Goal: Information Seeking & Learning: Learn about a topic

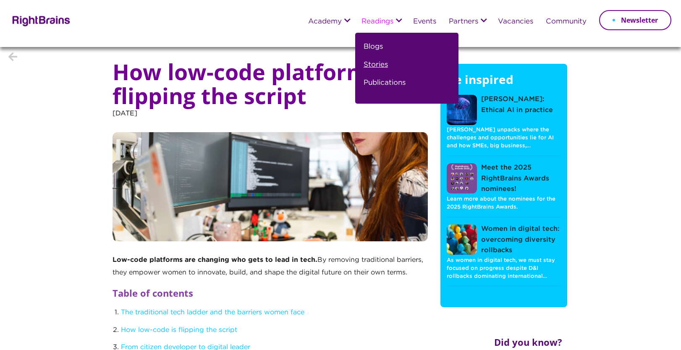
click at [353, 65] on link "Stories" at bounding box center [375, 68] width 24 height 18
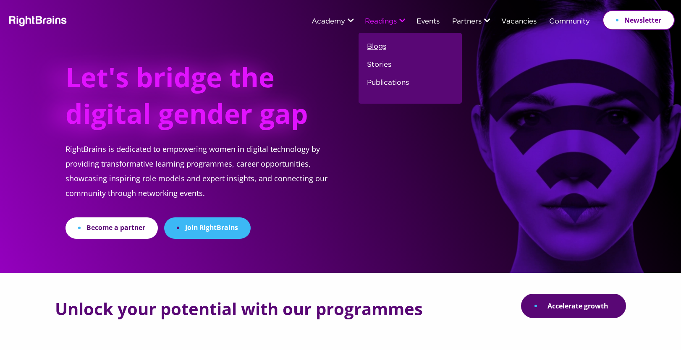
click at [379, 44] on link "Blogs" at bounding box center [376, 50] width 19 height 18
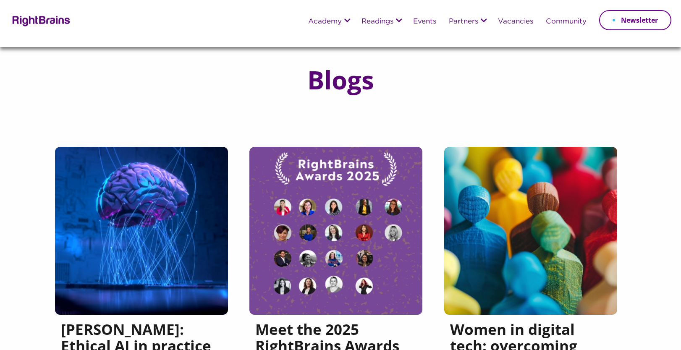
scroll to position [8, 0]
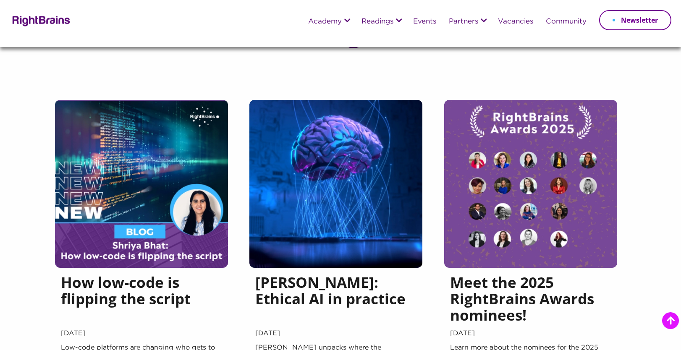
scroll to position [119, 0]
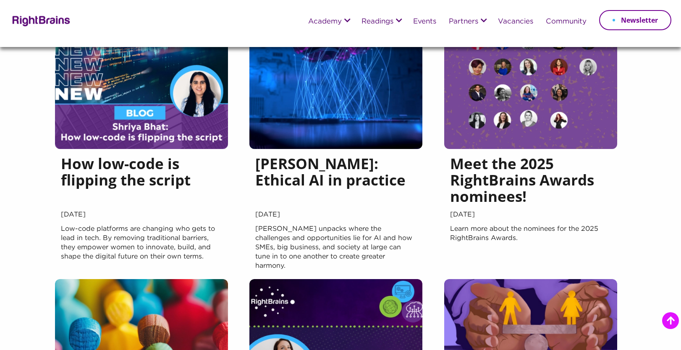
click at [181, 178] on h5 "How low-code is flipping the script" at bounding box center [141, 181] width 161 height 53
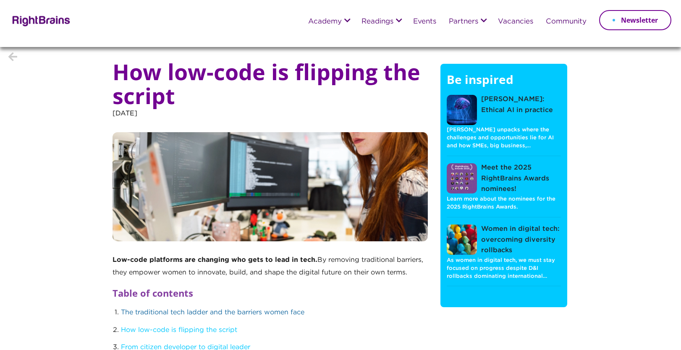
click at [144, 316] on link "The traditional tech ladder and the barriers women face" at bounding box center [212, 312] width 183 height 6
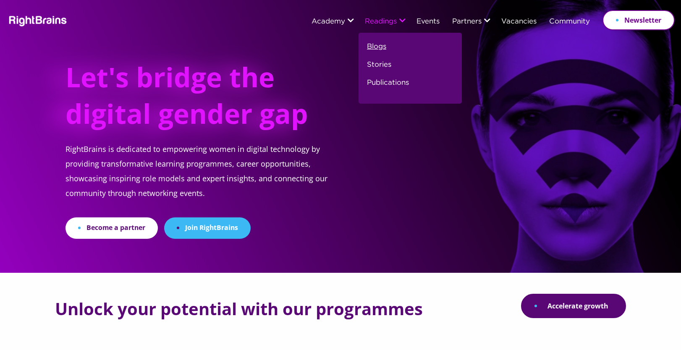
click at [371, 50] on link "Blogs" at bounding box center [376, 50] width 19 height 18
click at [374, 46] on link "Blogs" at bounding box center [376, 50] width 19 height 18
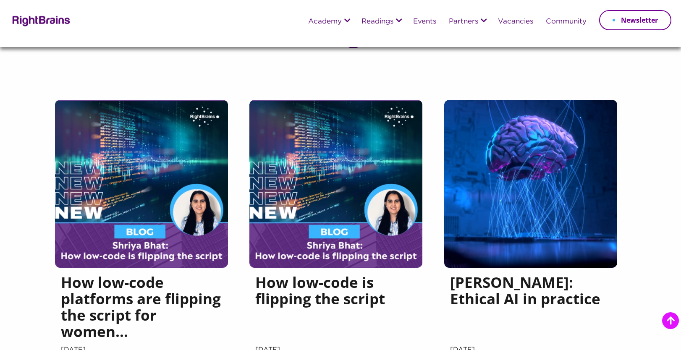
click at [178, 116] on img at bounding box center [141, 184] width 173 height 168
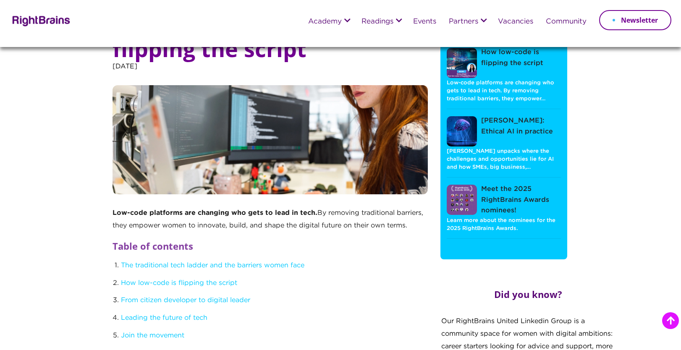
scroll to position [117, 0]
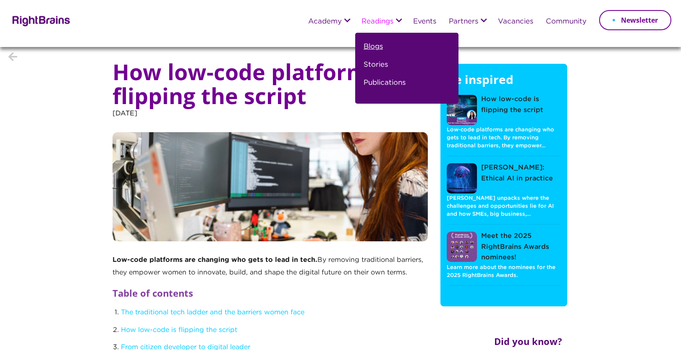
click at [371, 43] on link "Blogs" at bounding box center [372, 50] width 19 height 18
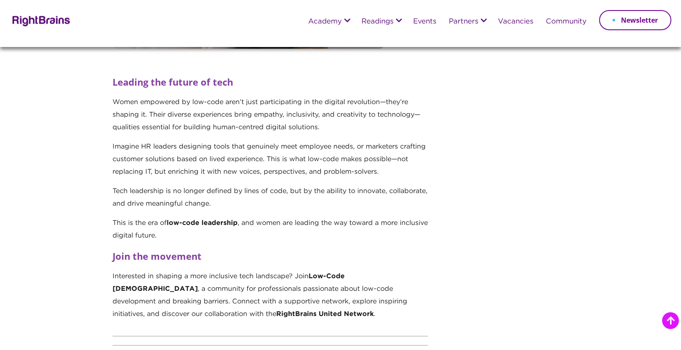
scroll to position [1314, 0]
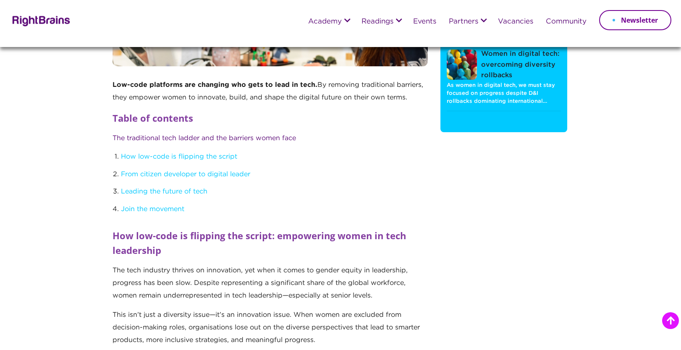
scroll to position [128, 0]
click at [251, 137] on link "The traditional tech ladder and the barriers women face" at bounding box center [203, 139] width 183 height 6
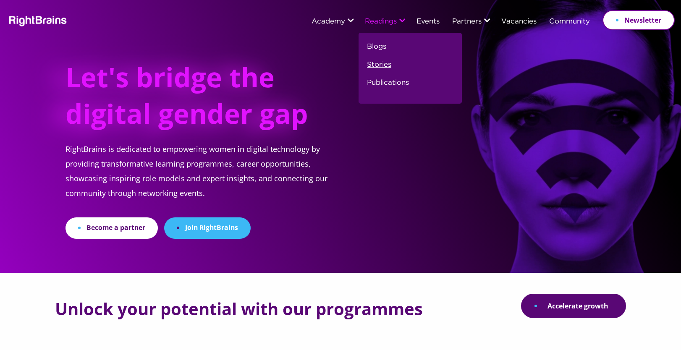
click at [377, 67] on link "Stories" at bounding box center [379, 68] width 24 height 18
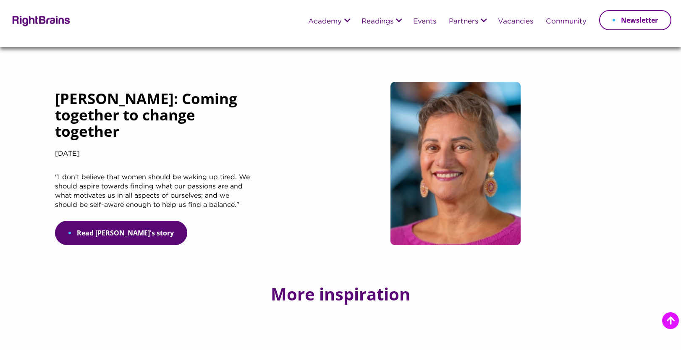
scroll to position [949, 0]
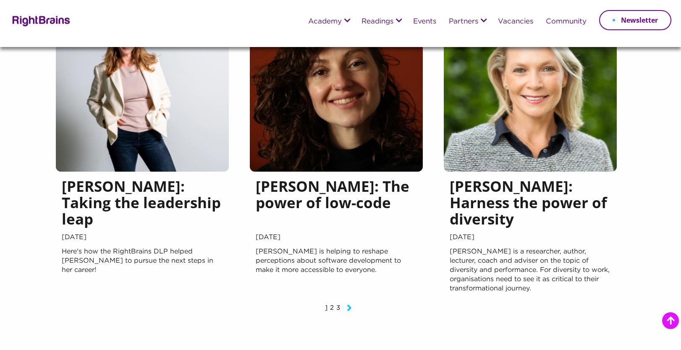
click at [370, 159] on img at bounding box center [336, 88] width 173 height 168
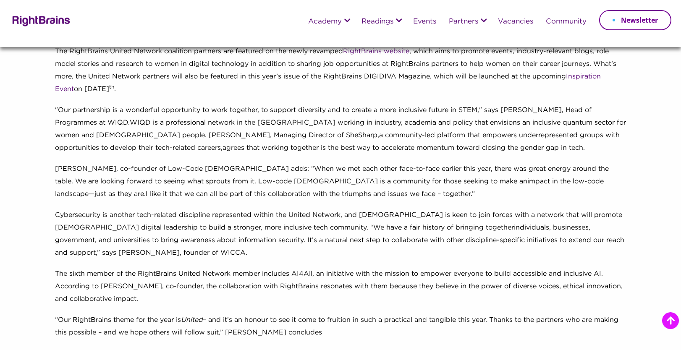
scroll to position [332, 0]
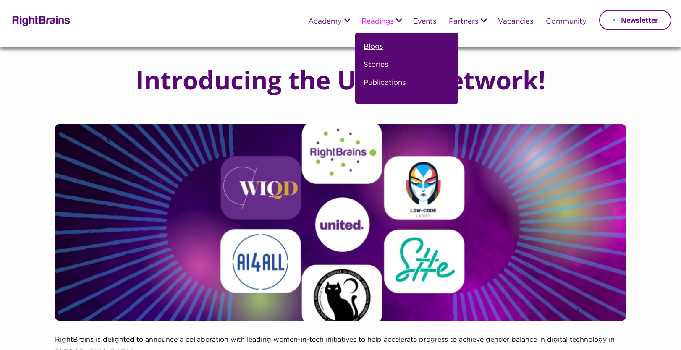
click at [372, 45] on link "Blogs" at bounding box center [372, 50] width 19 height 18
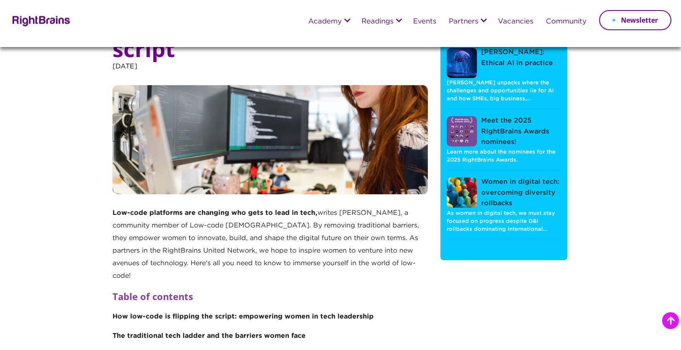
scroll to position [125, 0]
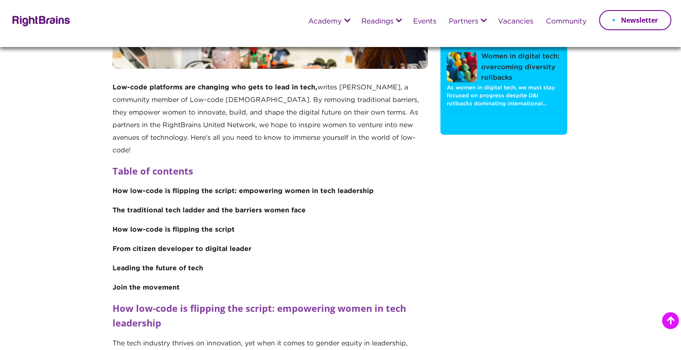
click at [185, 188] on strong "How low-code is flipping the script: empowering women in tech leadership" at bounding box center [242, 191] width 261 height 6
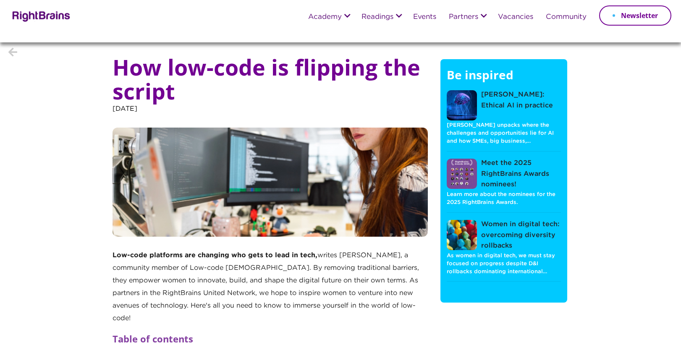
scroll to position [6, 0]
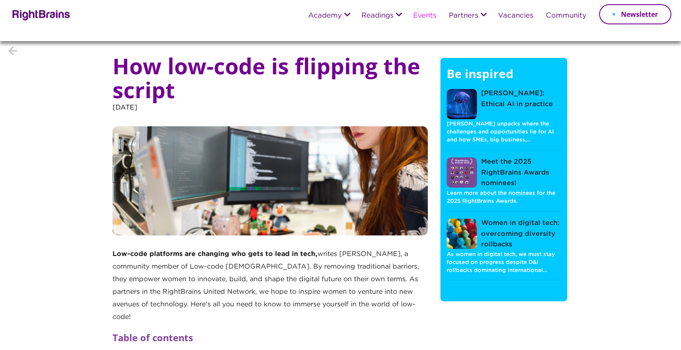
click at [419, 15] on link "Events" at bounding box center [424, 16] width 23 height 8
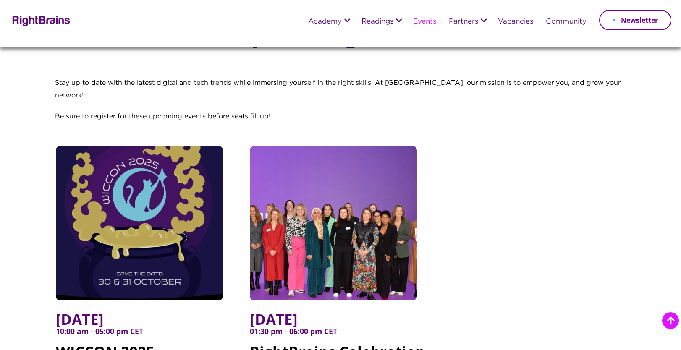
scroll to position [126, 0]
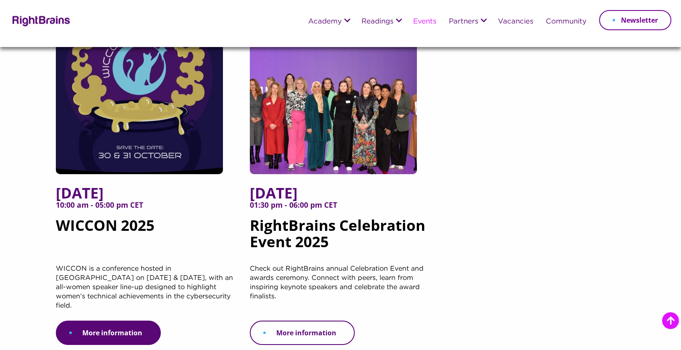
click at [286, 321] on link "More information" at bounding box center [302, 333] width 105 height 24
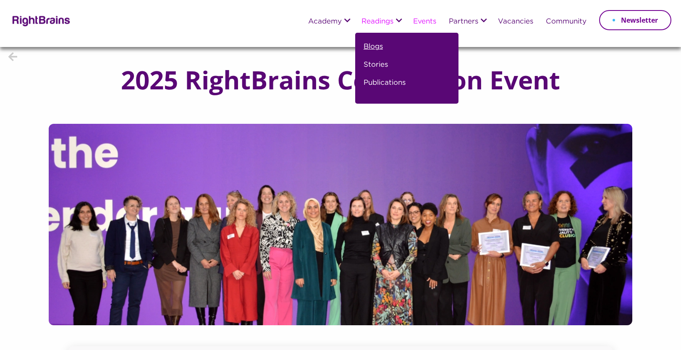
click at [371, 48] on link "Blogs" at bounding box center [372, 50] width 19 height 18
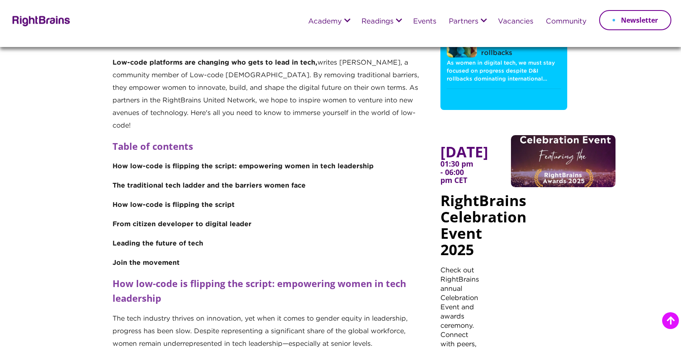
scroll to position [152, 0]
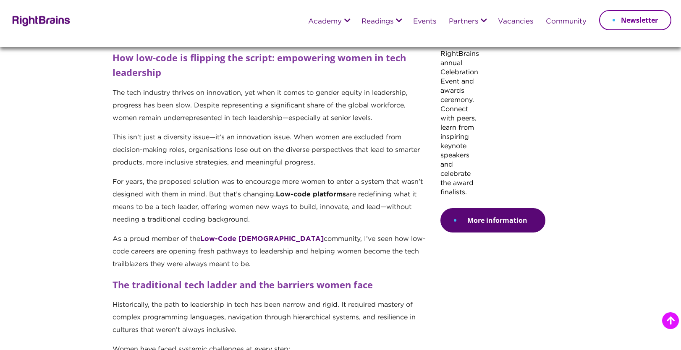
scroll to position [376, 0]
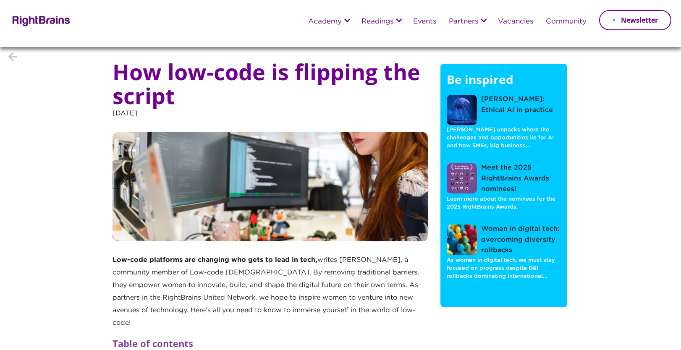
click at [45, 24] on img at bounding box center [40, 20] width 61 height 12
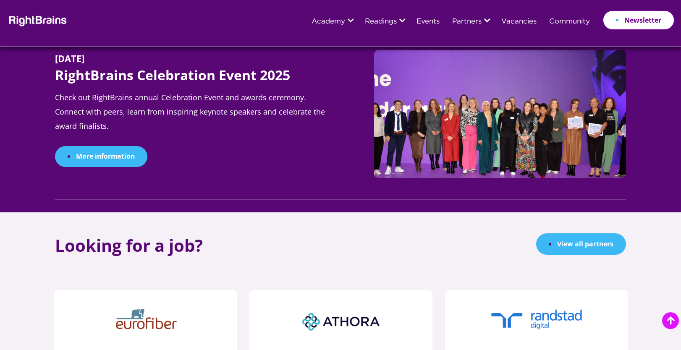
scroll to position [1012, 0]
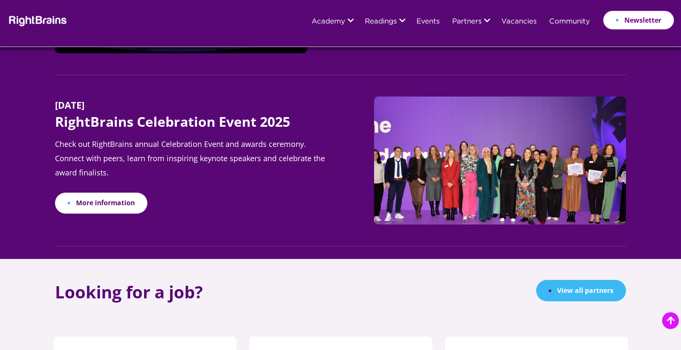
click at [136, 201] on link "More information" at bounding box center [101, 203] width 92 height 21
